Goal: Task Accomplishment & Management: Complete application form

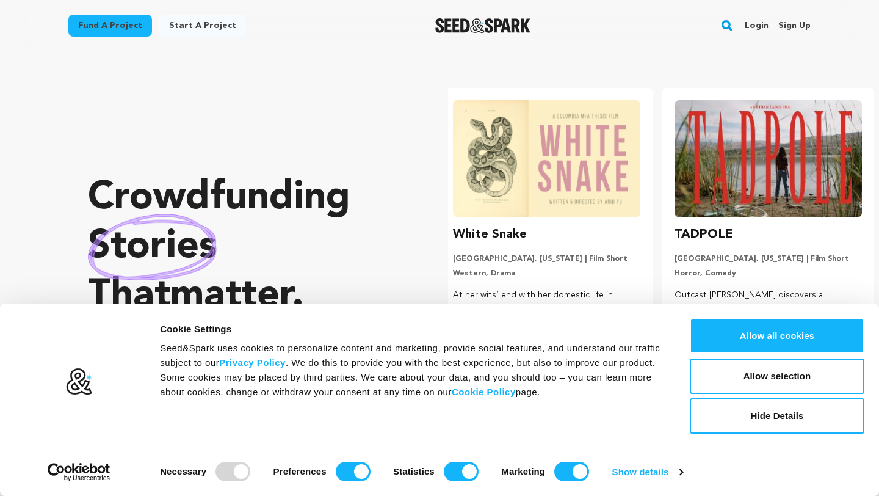
scroll to position [0, 231]
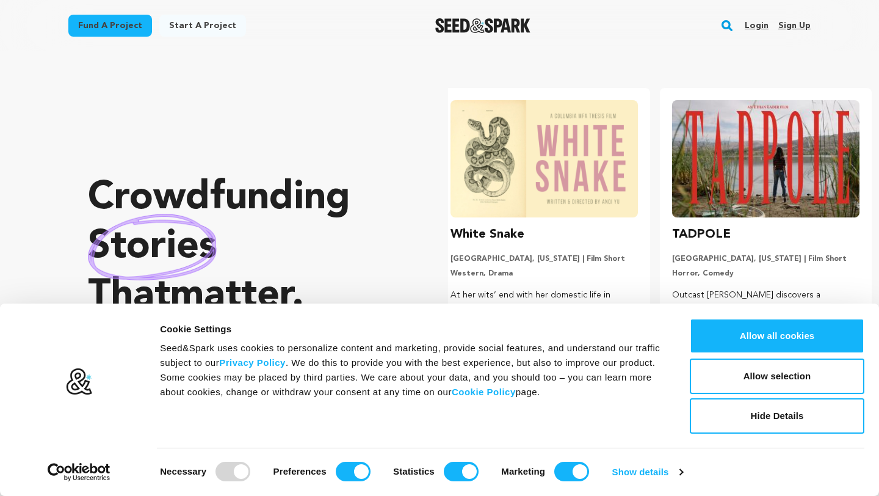
click at [232, 134] on div "Crowdfunding stories that matter . Seed&Spark is where creators and audiences w…" at bounding box center [243, 278] width 311 height 405
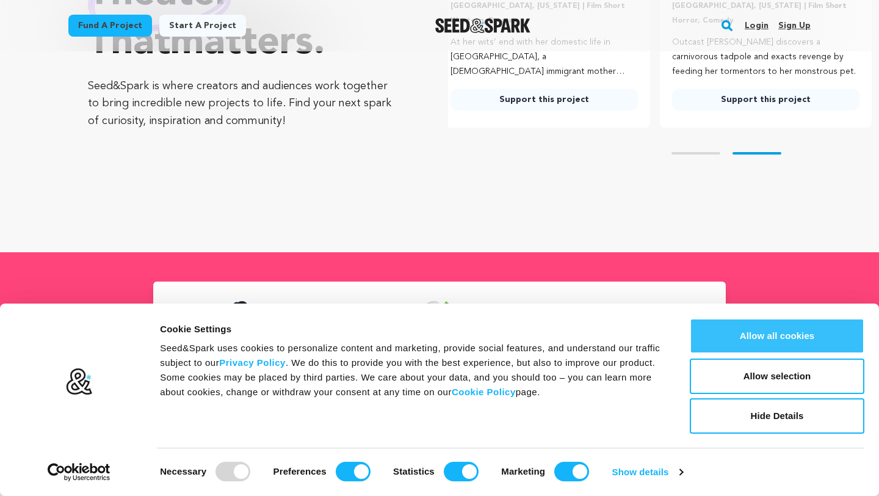
click at [790, 330] on button "Allow all cookies" at bounding box center [777, 335] width 175 height 35
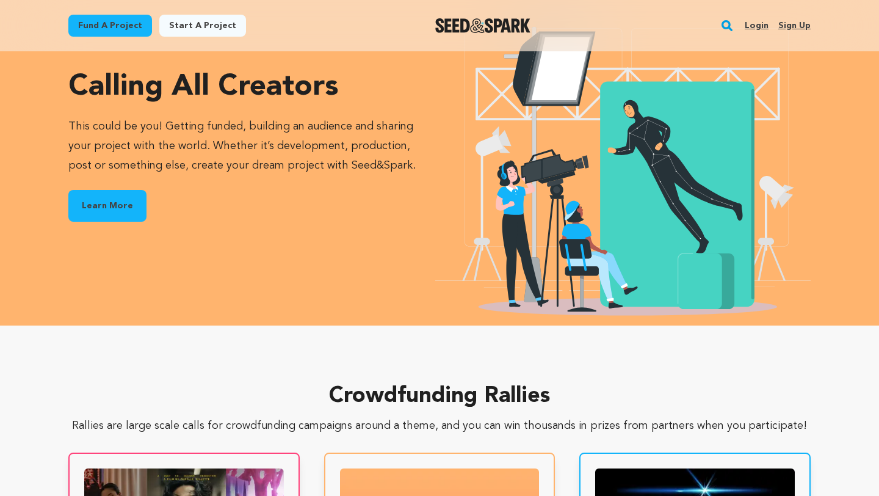
scroll to position [0, 0]
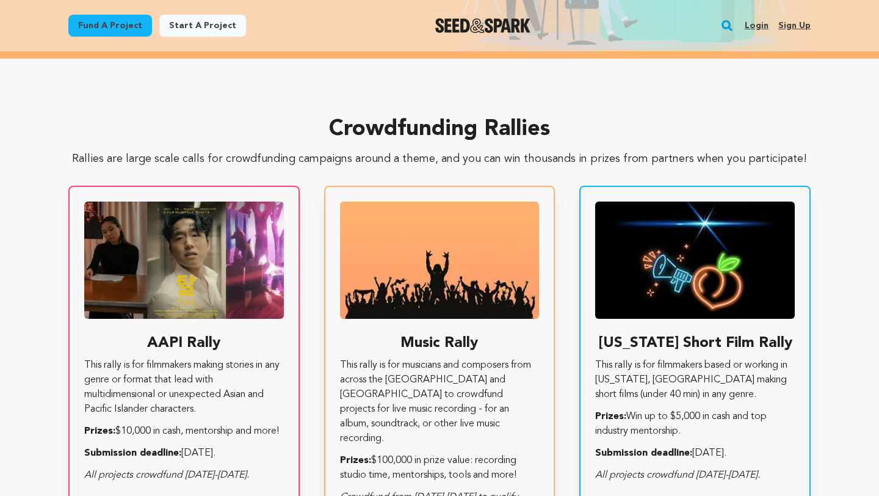
click at [405, 373] on p "This rally is for musicians and composers from across the US and Canada to crow…" at bounding box center [440, 402] width 200 height 88
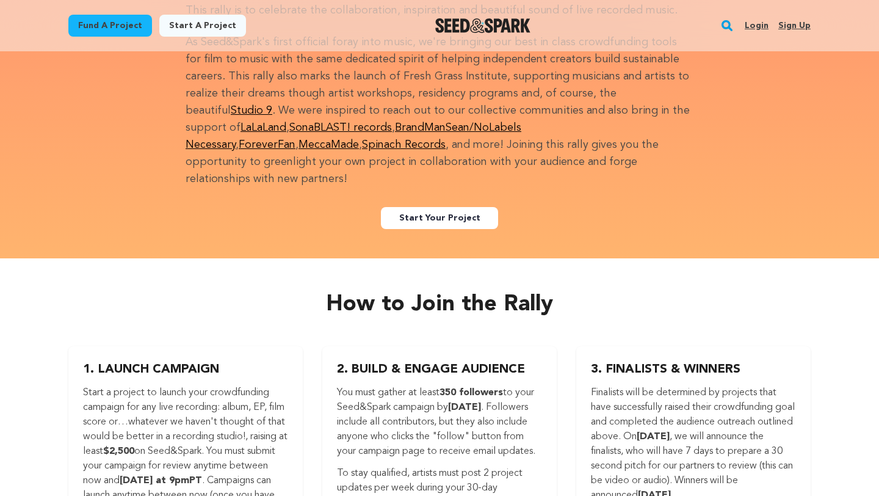
scroll to position [1282, 0]
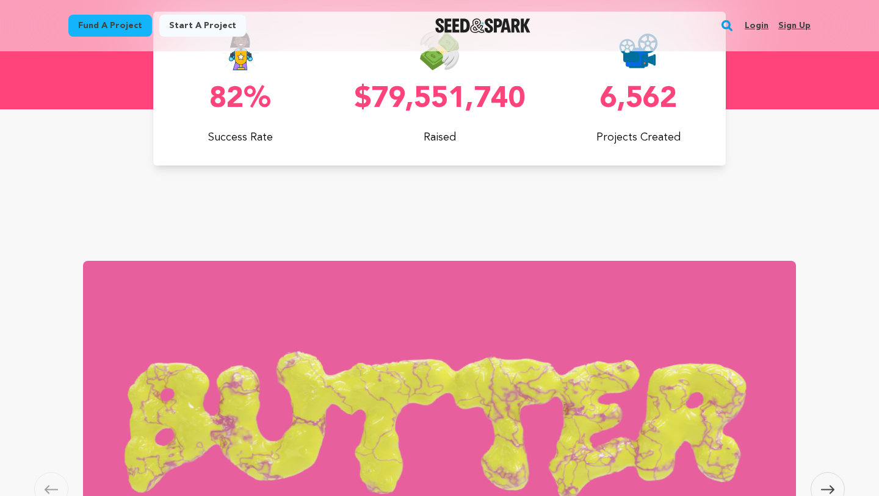
scroll to position [509, 0]
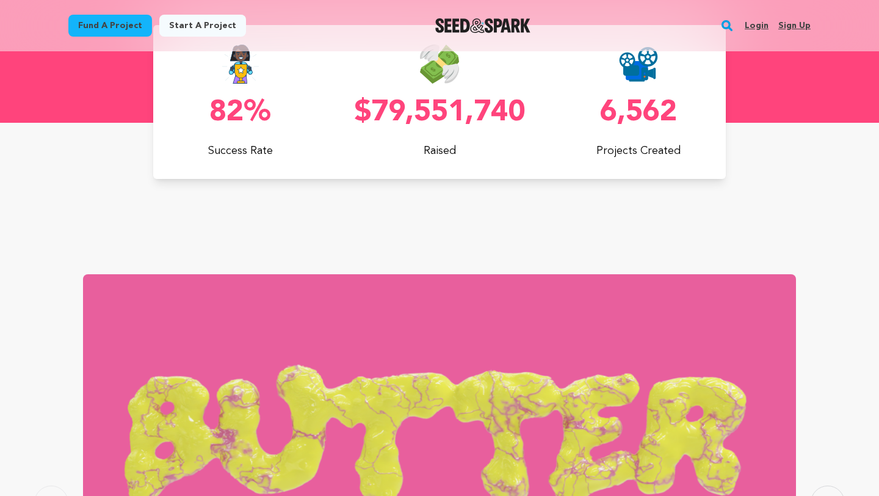
click at [110, 26] on link "Fund a project" at bounding box center [110, 26] width 84 height 22
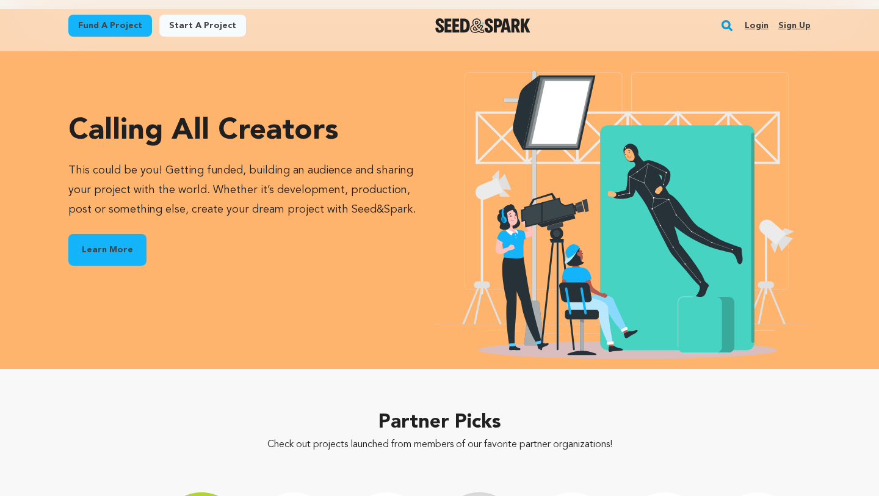
scroll to position [1561, 0]
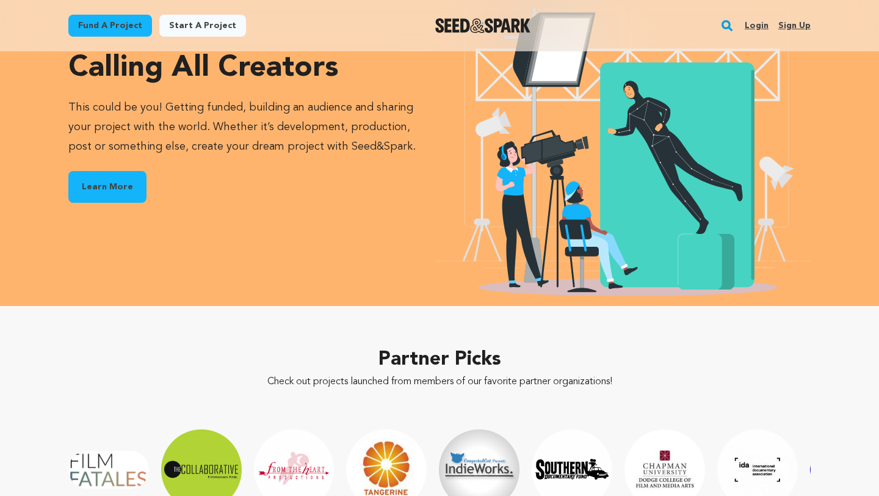
click at [188, 21] on link "Start a project" at bounding box center [202, 26] width 87 height 22
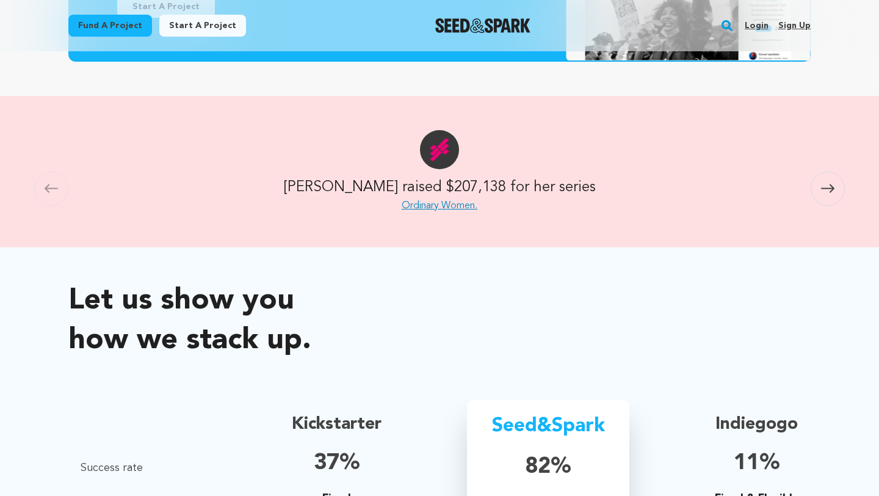
scroll to position [533, 0]
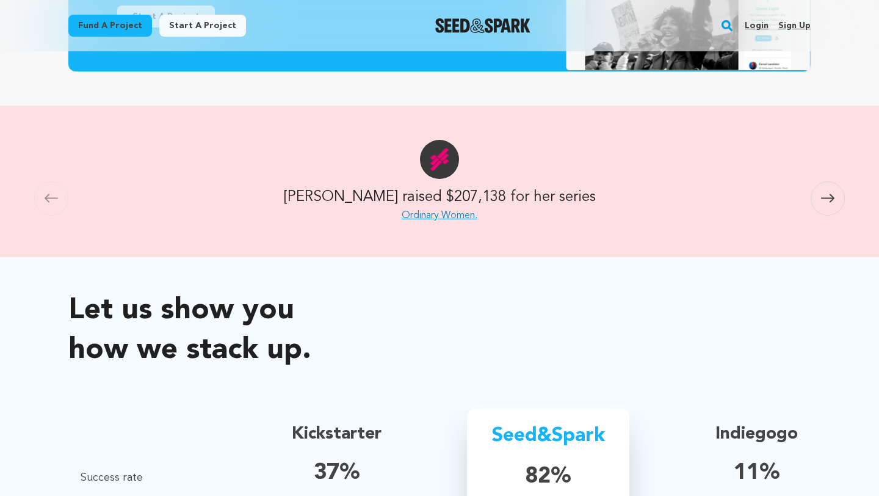
click at [189, 34] on link "Start a project" at bounding box center [202, 26] width 87 height 22
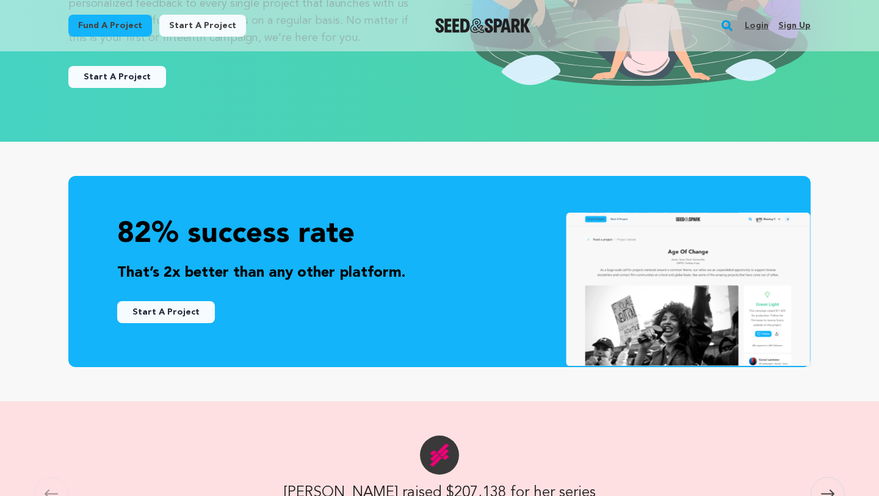
scroll to position [246, 0]
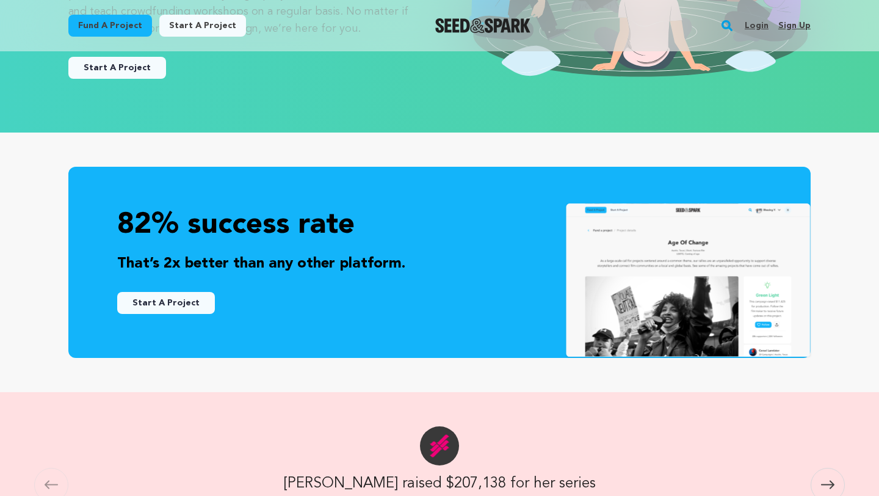
click at [132, 76] on link "Start A Project" at bounding box center [117, 68] width 98 height 22
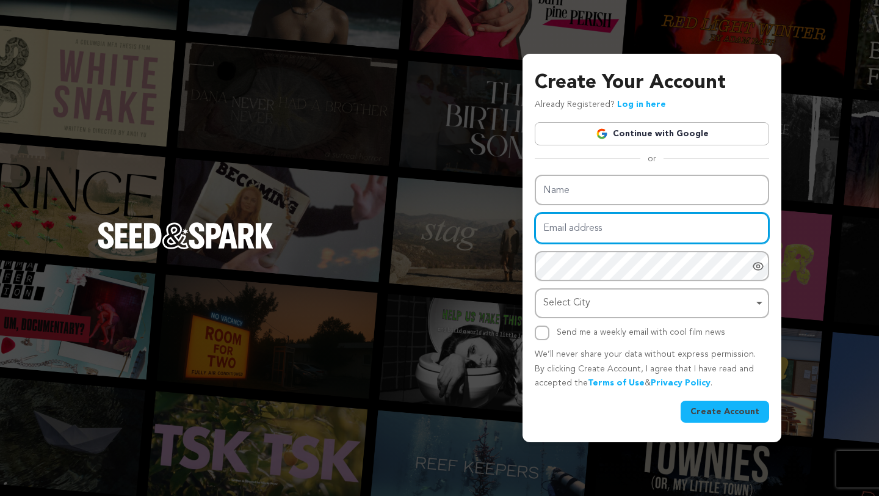
type input "[EMAIL_ADDRESS][DOMAIN_NAME]"
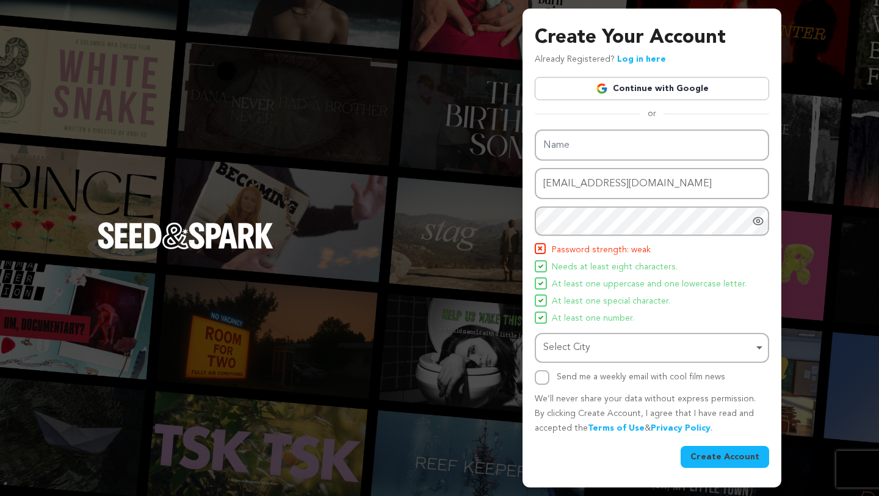
click at [632, 138] on div "Create Your Account Already Registered? Log in here Continue with Google or eyJ…" at bounding box center [652, 245] width 235 height 444
click at [639, 86] on link "Continue with Google" at bounding box center [652, 88] width 235 height 23
